Goal: Task Accomplishment & Management: Use online tool/utility

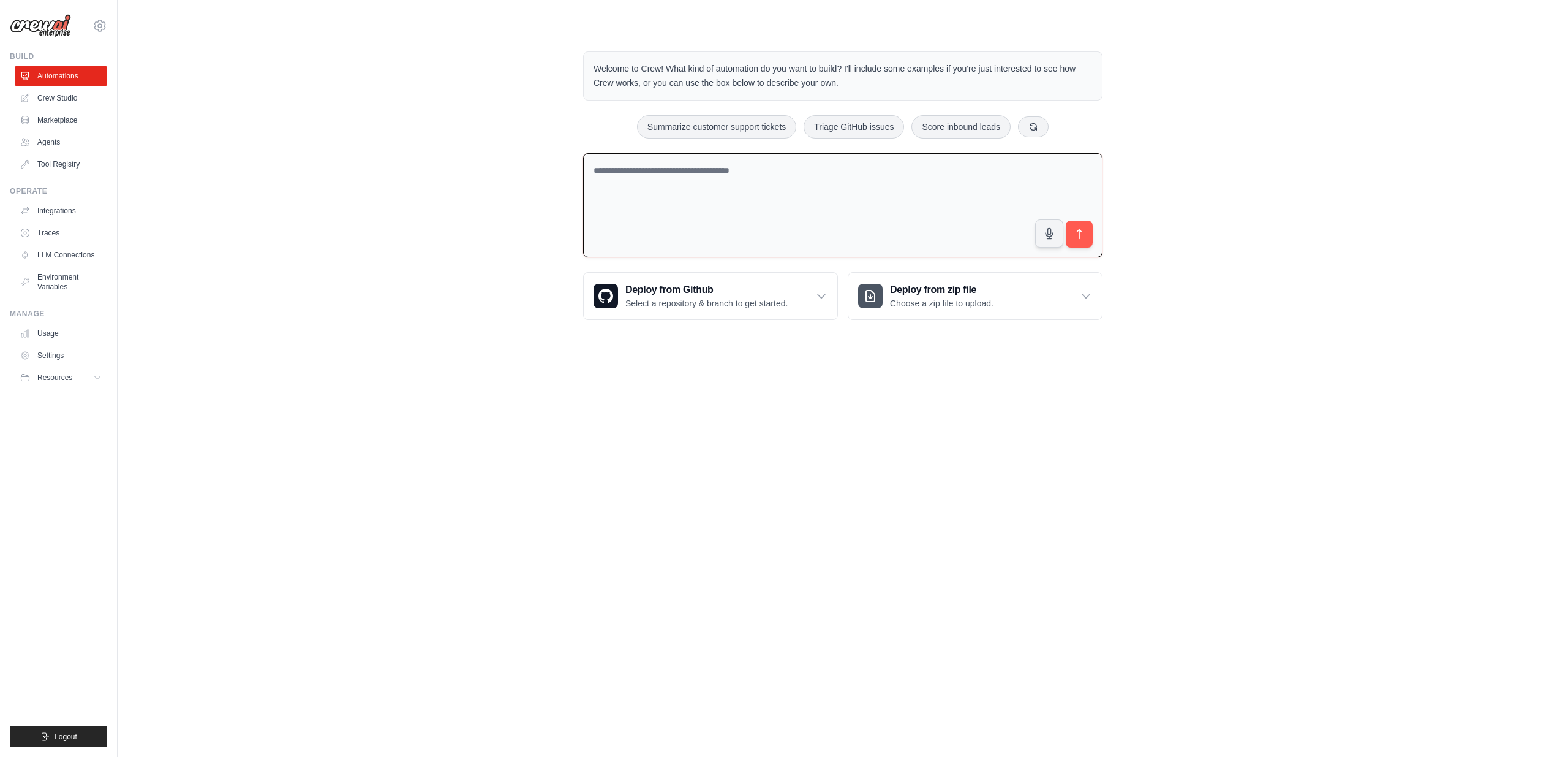
click at [701, 170] on textarea at bounding box center [843, 205] width 520 height 105
click at [55, 145] on link "Agents" at bounding box center [62, 142] width 92 height 20
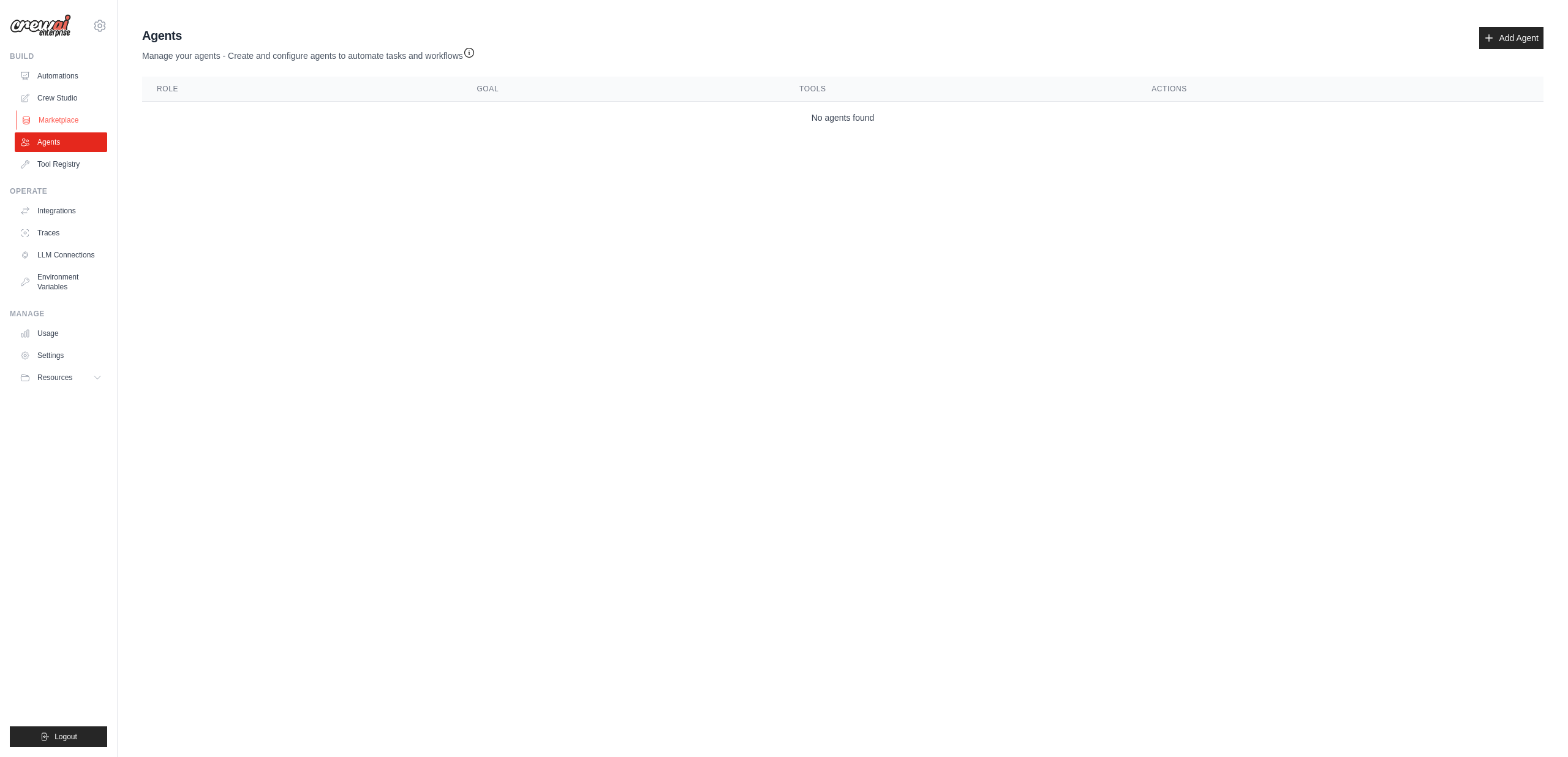
click at [53, 122] on link "Marketplace" at bounding box center [62, 120] width 92 height 20
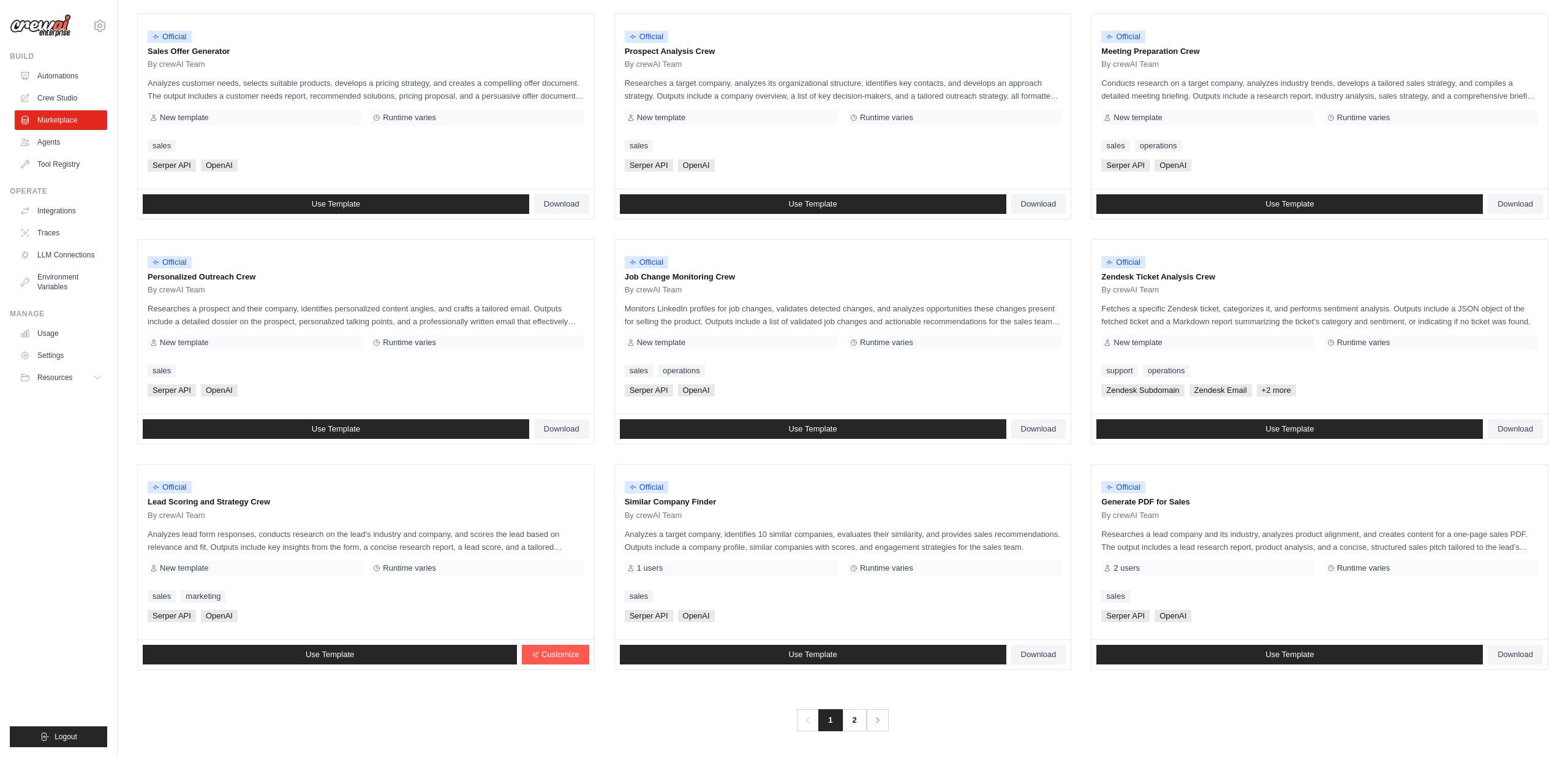
scroll to position [379, 0]
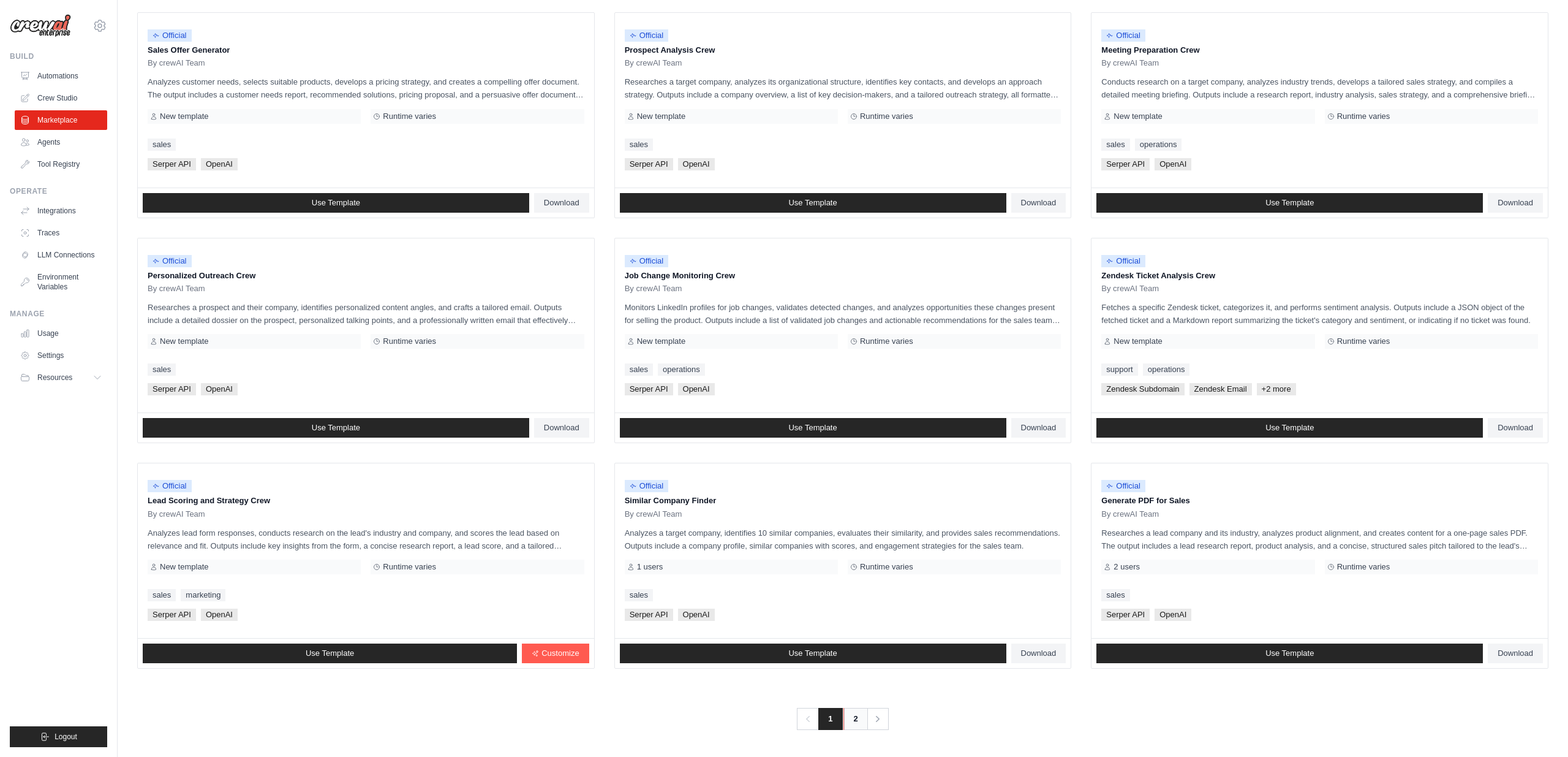
click at [856, 720] on link "2" at bounding box center [855, 719] width 24 height 23
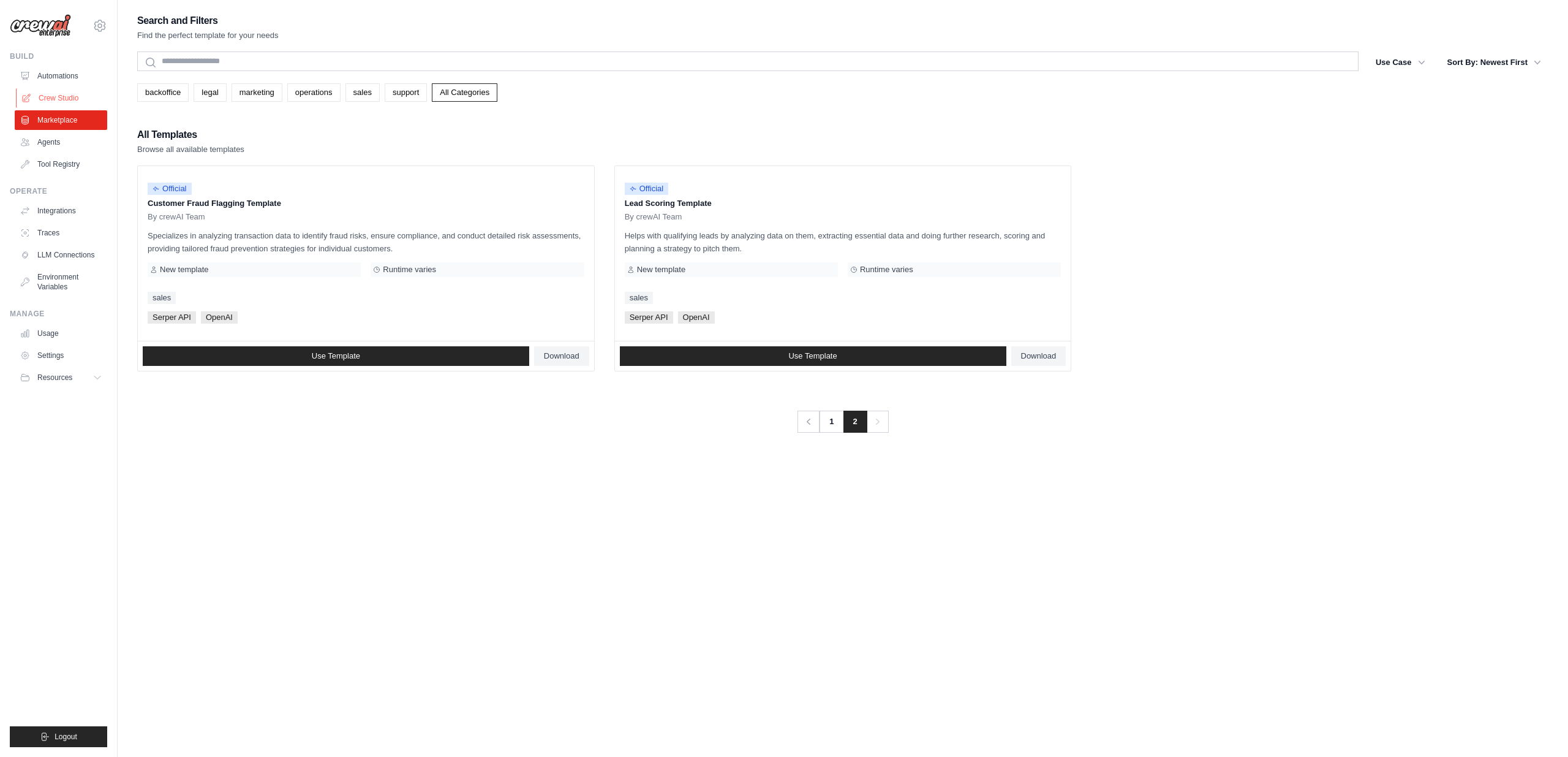
click at [68, 94] on link "Crew Studio" at bounding box center [62, 98] width 92 height 20
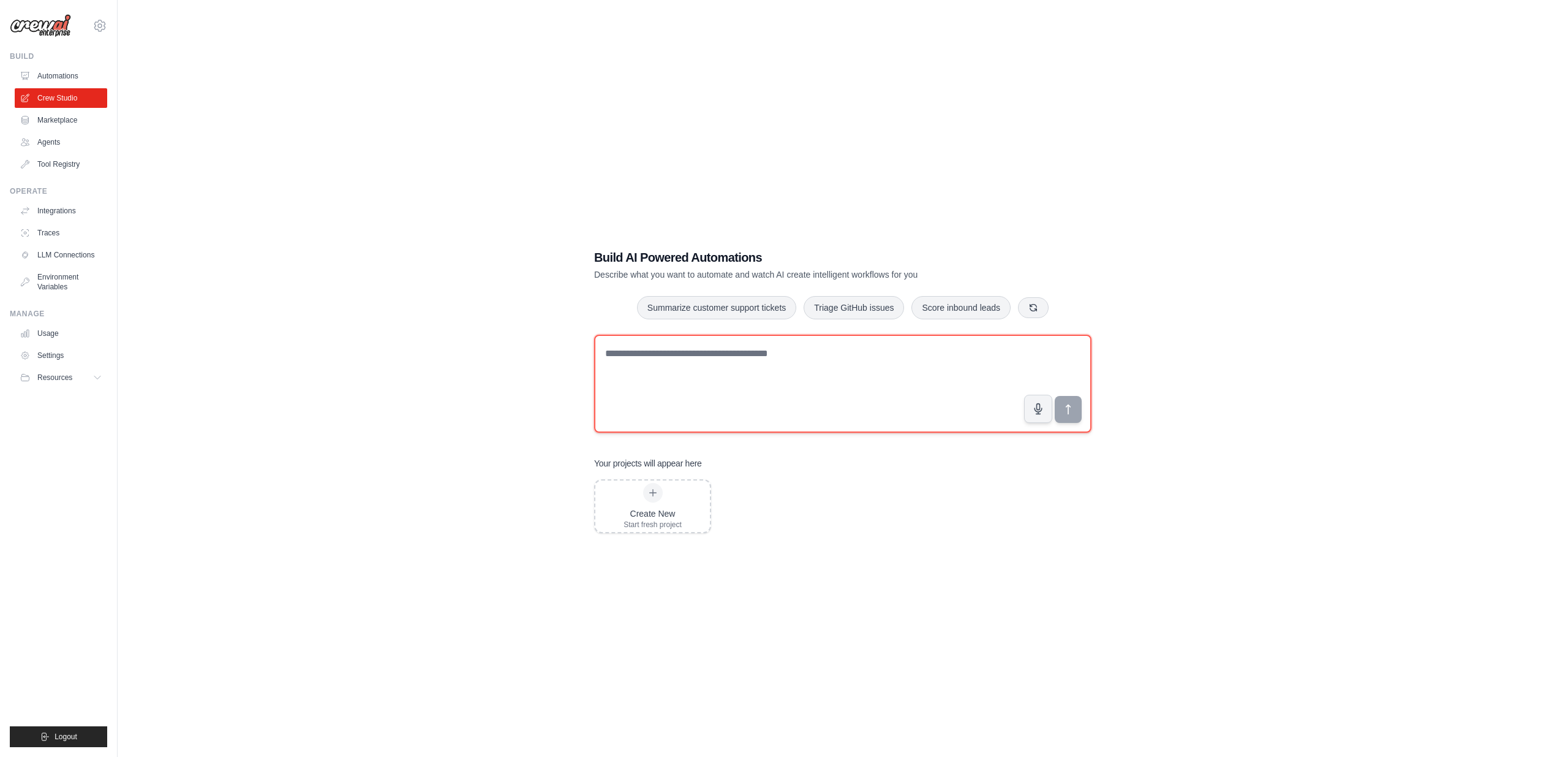
click at [758, 356] on textarea at bounding box center [843, 384] width 497 height 98
click at [705, 367] on textarea at bounding box center [843, 384] width 497 height 98
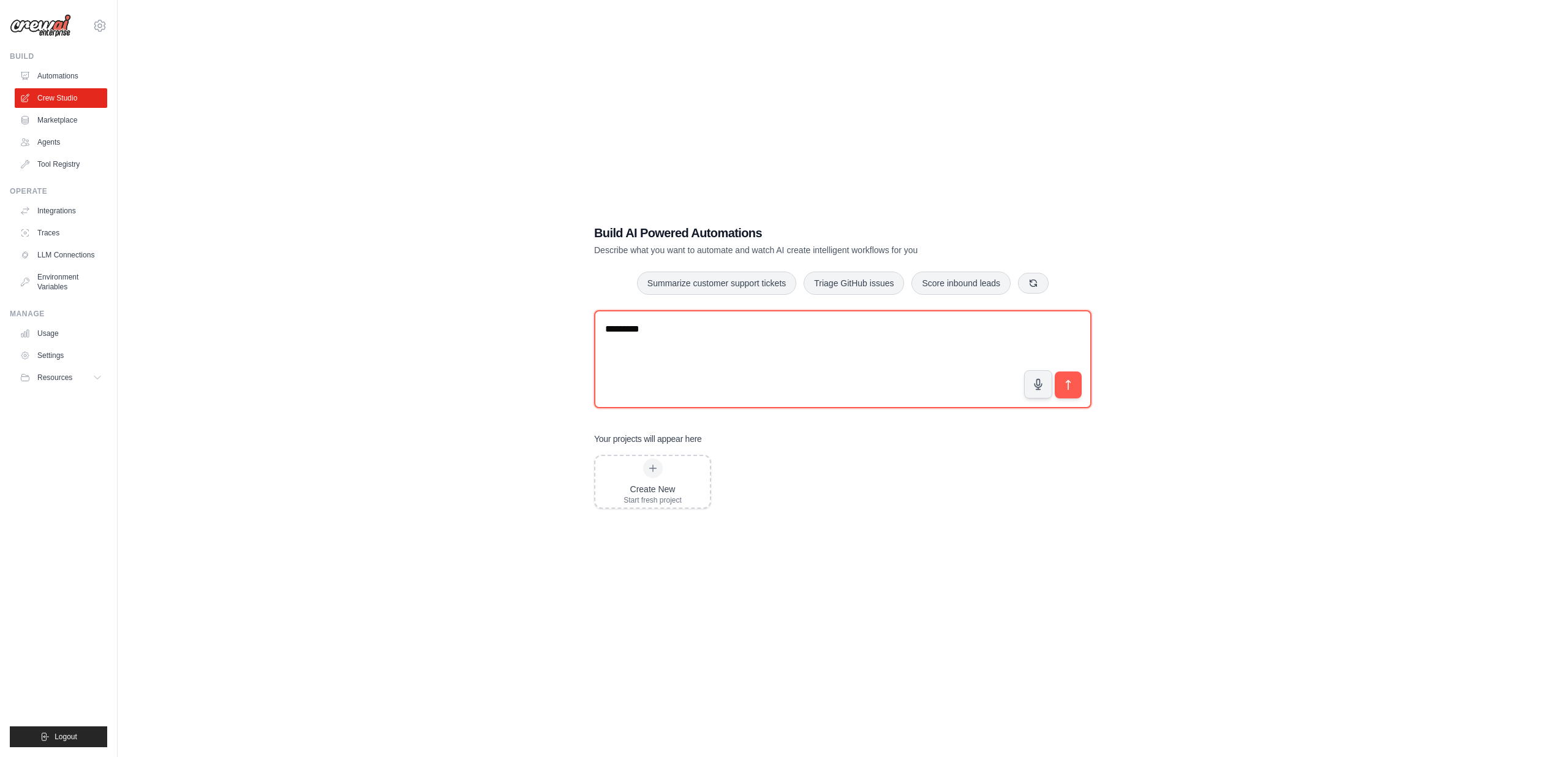
scroll to position [24, 0]
drag, startPoint x: 662, startPoint y: 327, endPoint x: 585, endPoint y: 323, distance: 77.1
click at [585, 323] on div "Build AI Powered Automations Describe what you want to automate and watch AI cr…" at bounding box center [843, 367] width 527 height 323
paste textarea "**********"
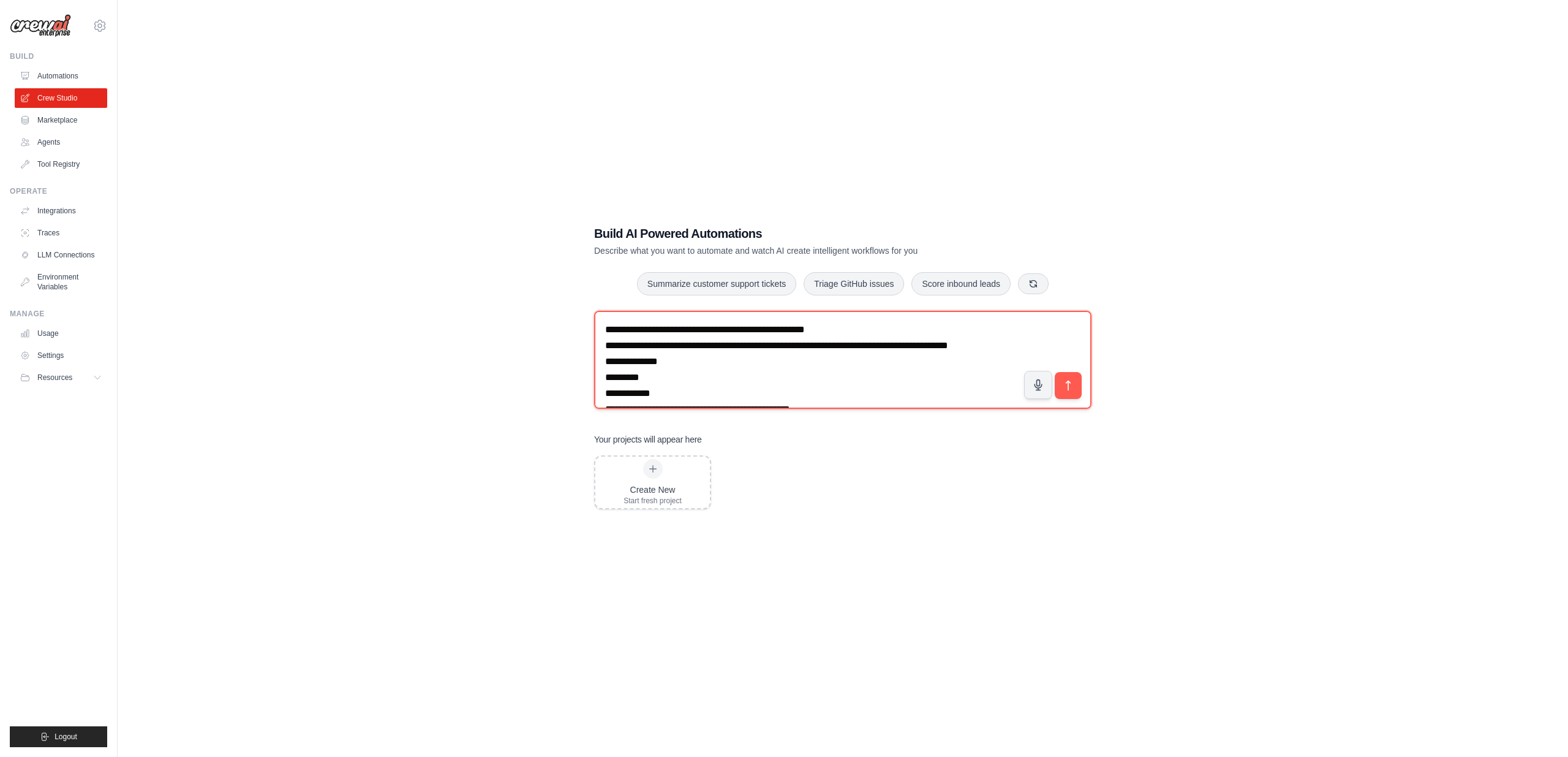
scroll to position [87, 0]
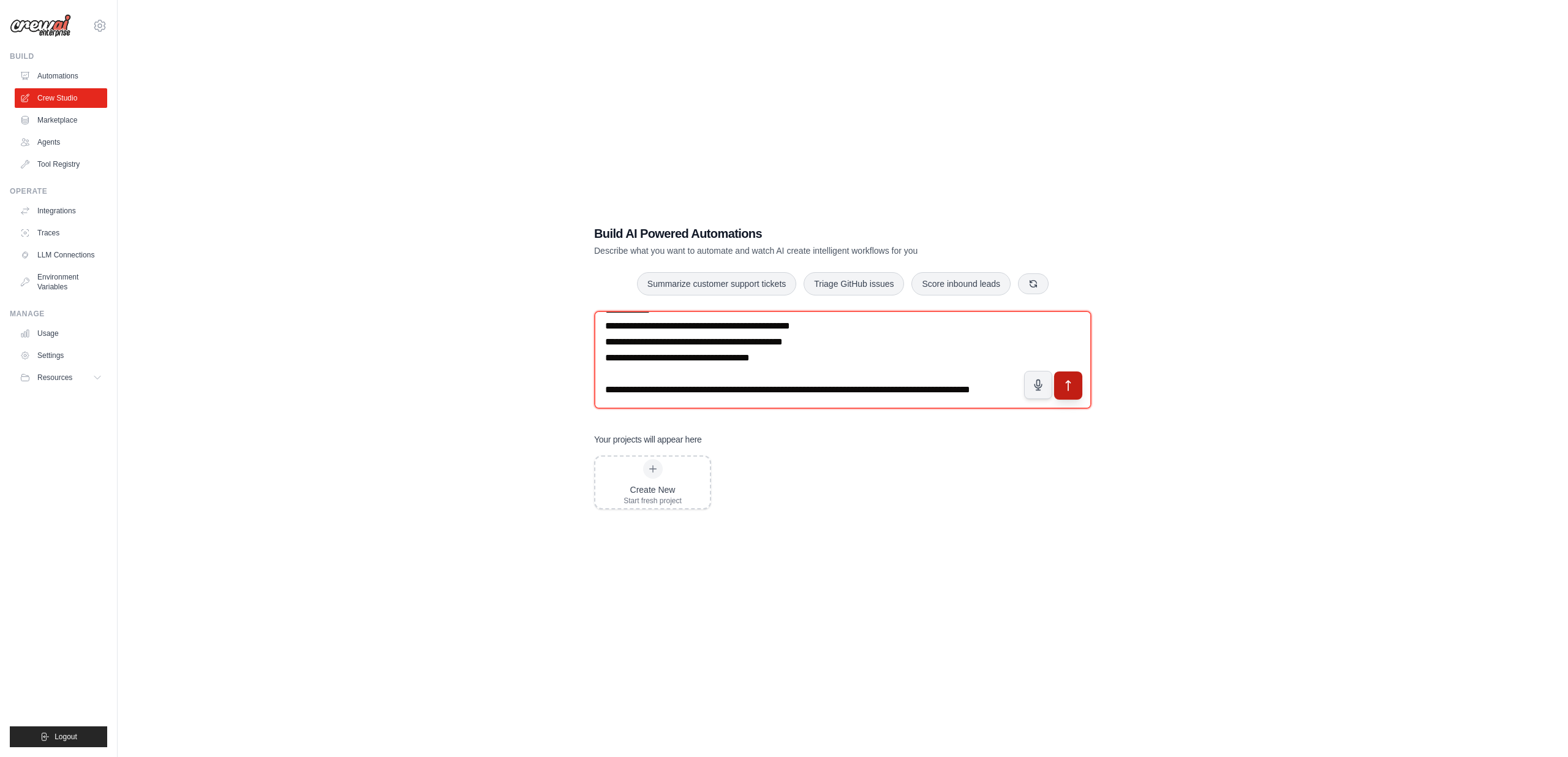
type textarea "**********"
click at [1068, 386] on icon "submit" at bounding box center [1068, 386] width 4 height 10
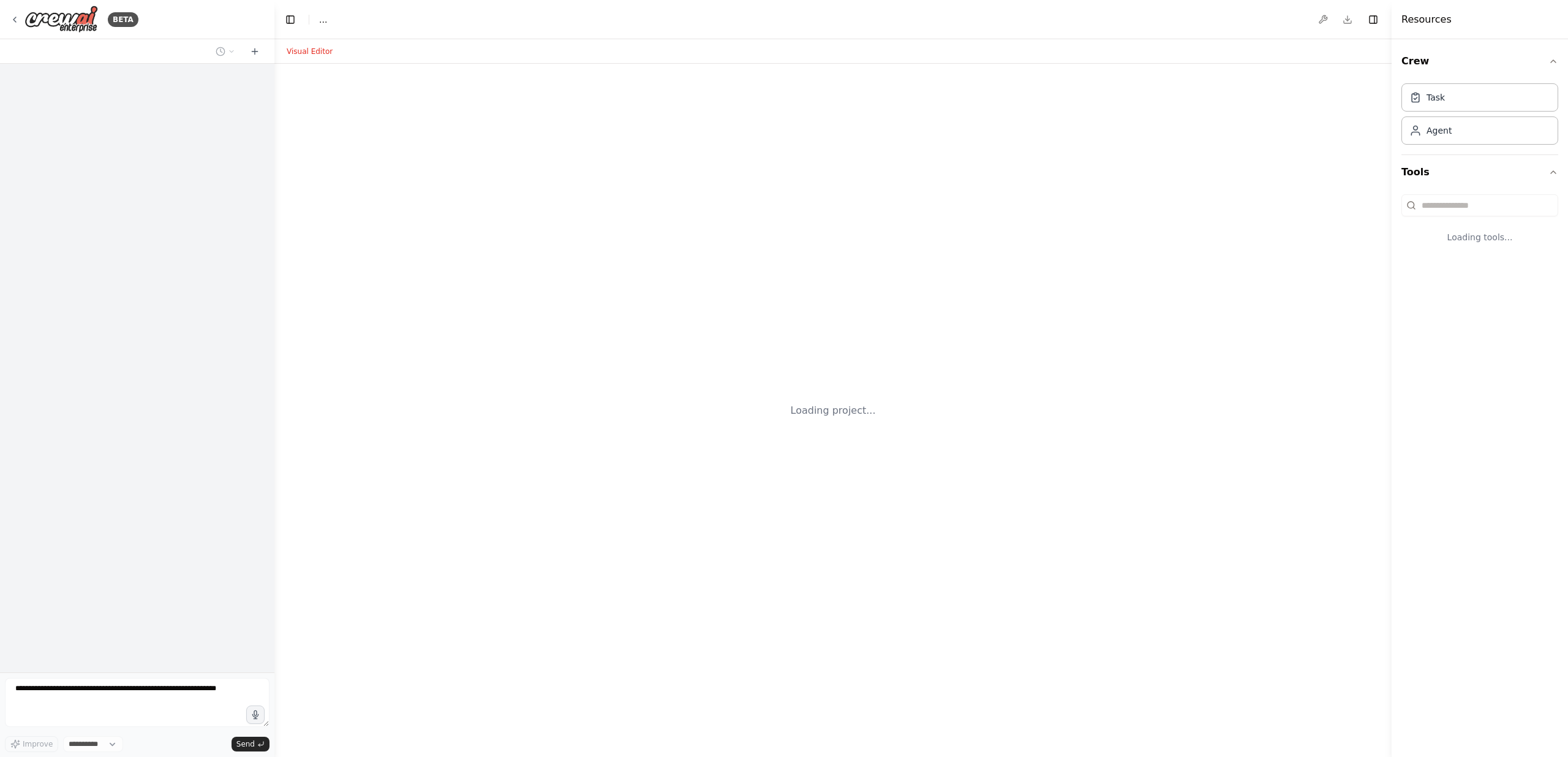
select select "****"
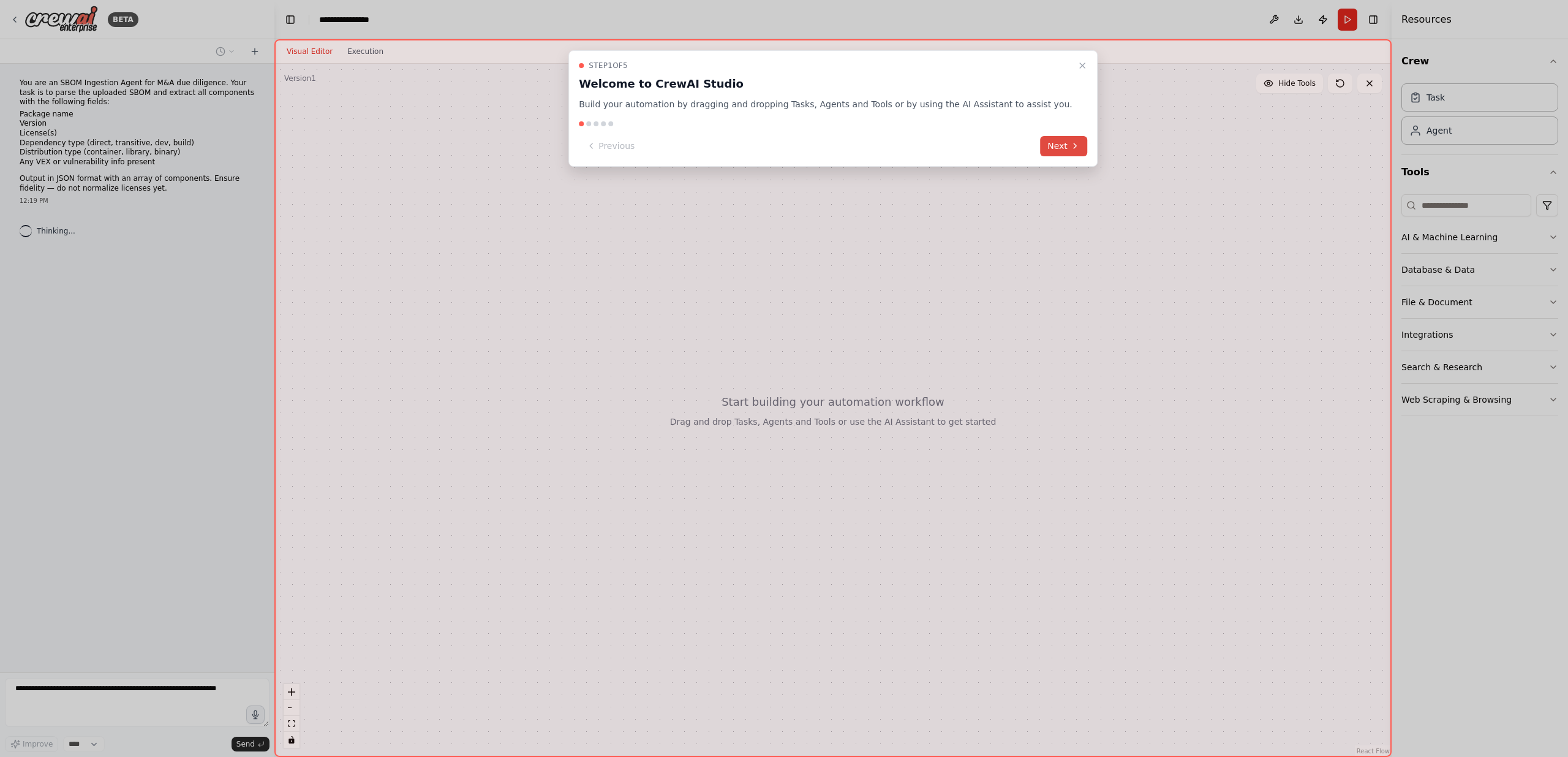
click at [1040, 143] on button "Next" at bounding box center [1064, 146] width 47 height 21
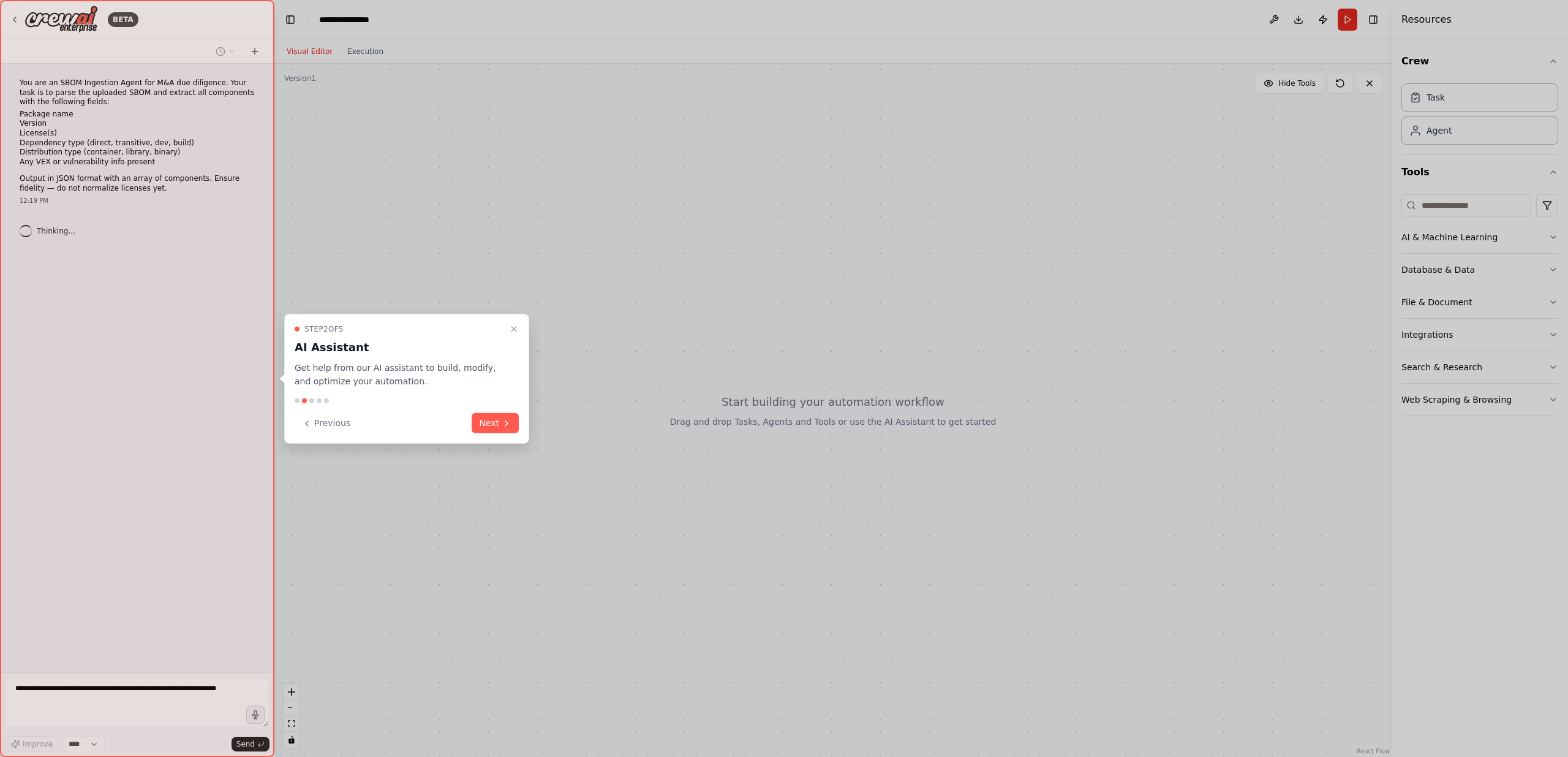
click at [503, 424] on icon at bounding box center [506, 423] width 10 height 10
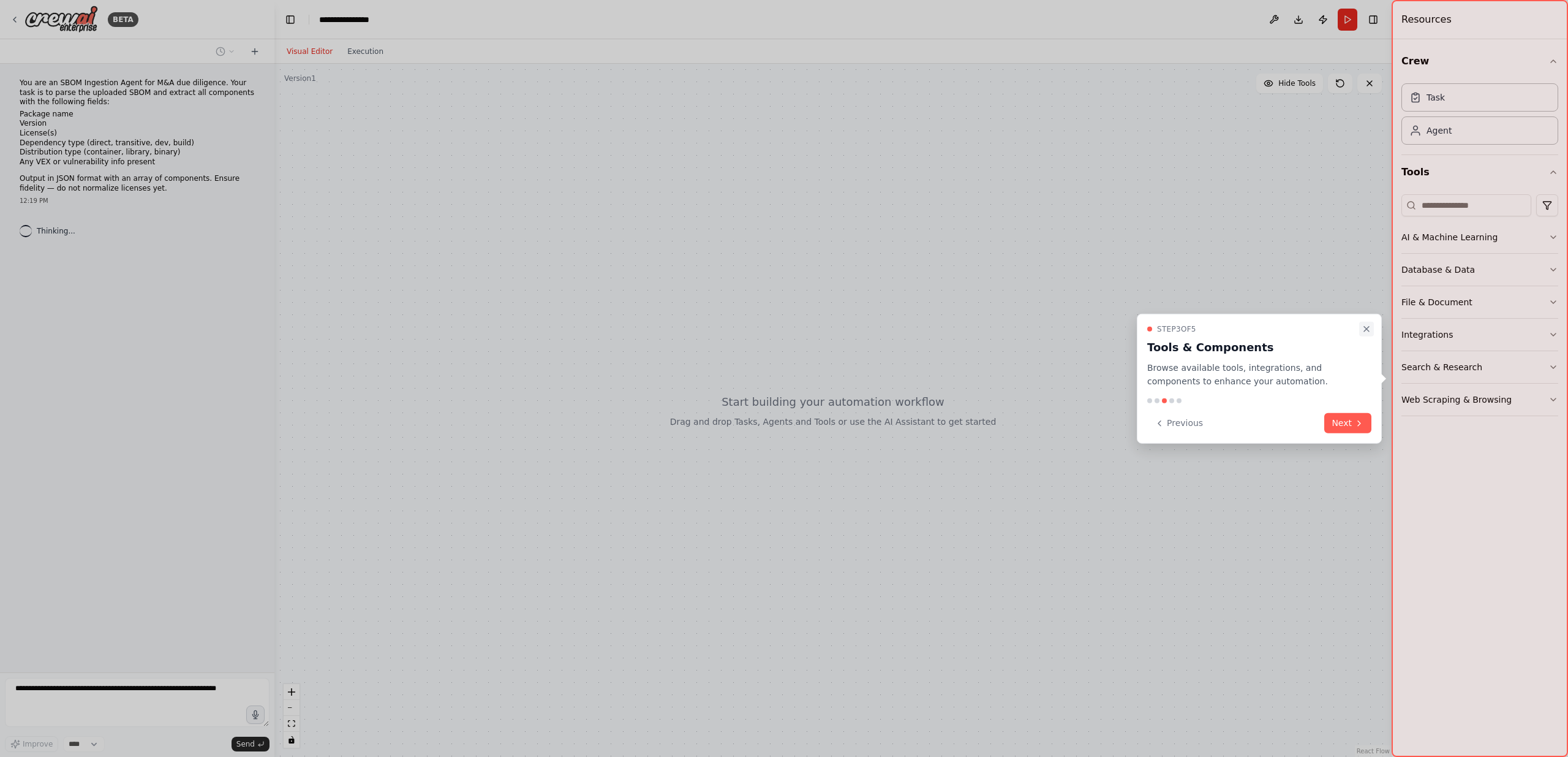
click at [1364, 326] on icon "Close walkthrough" at bounding box center [1366, 328] width 5 height 5
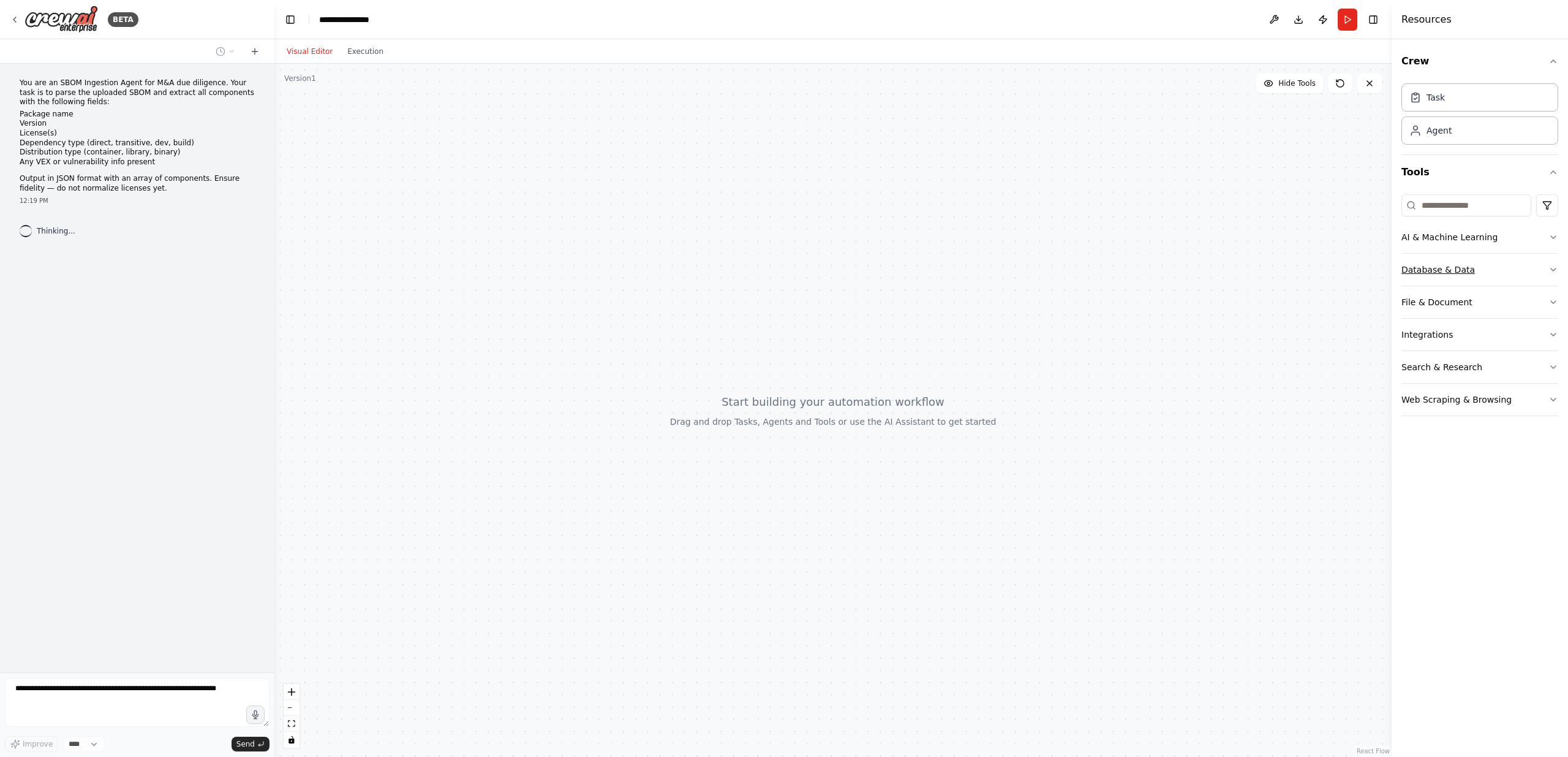
click at [1489, 266] on button "Database & Data" at bounding box center [1480, 269] width 157 height 32
